Goal: Check status: Check status

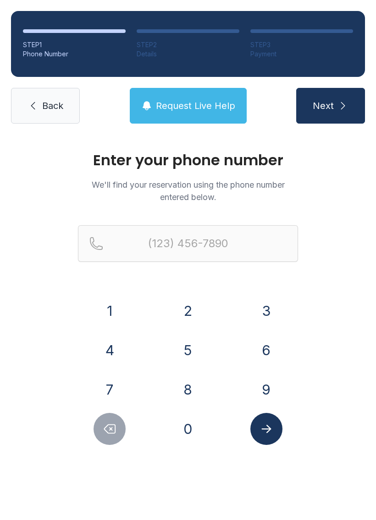
click at [124, 386] on button "7" at bounding box center [109, 390] width 32 height 32
click at [203, 315] on button "2" at bounding box center [188, 311] width 32 height 32
click at [132, 401] on div "7" at bounding box center [110, 390] width 64 height 32
click at [120, 391] on button "7" at bounding box center [109, 390] width 32 height 32
click at [120, 393] on button "7" at bounding box center [109, 390] width 32 height 32
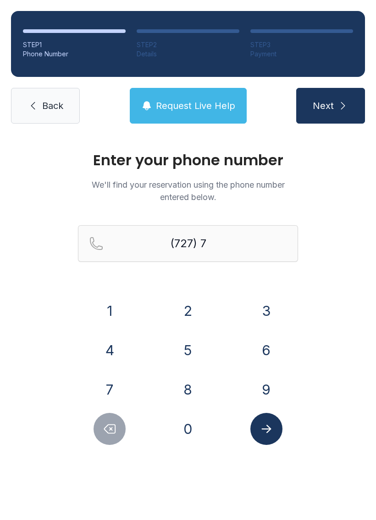
click at [125, 306] on button "1" at bounding box center [109, 311] width 32 height 32
click at [187, 308] on button "2" at bounding box center [188, 311] width 32 height 32
click at [112, 393] on button "7" at bounding box center [109, 390] width 32 height 32
click at [178, 427] on button "0" at bounding box center [188, 429] width 32 height 32
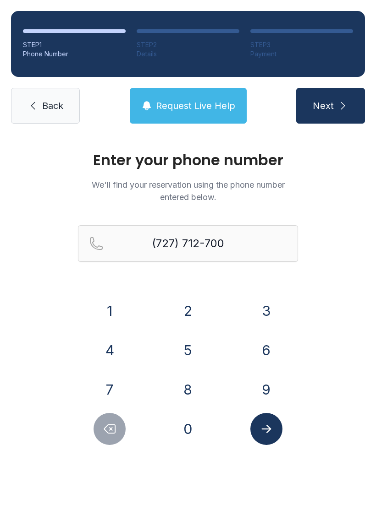
click at [272, 296] on button "3" at bounding box center [266, 311] width 32 height 32
type input "[PHONE_NUMBER]"
click at [278, 431] on button "Submit lookup form" at bounding box center [266, 429] width 32 height 32
